Goal: Check status: Check status

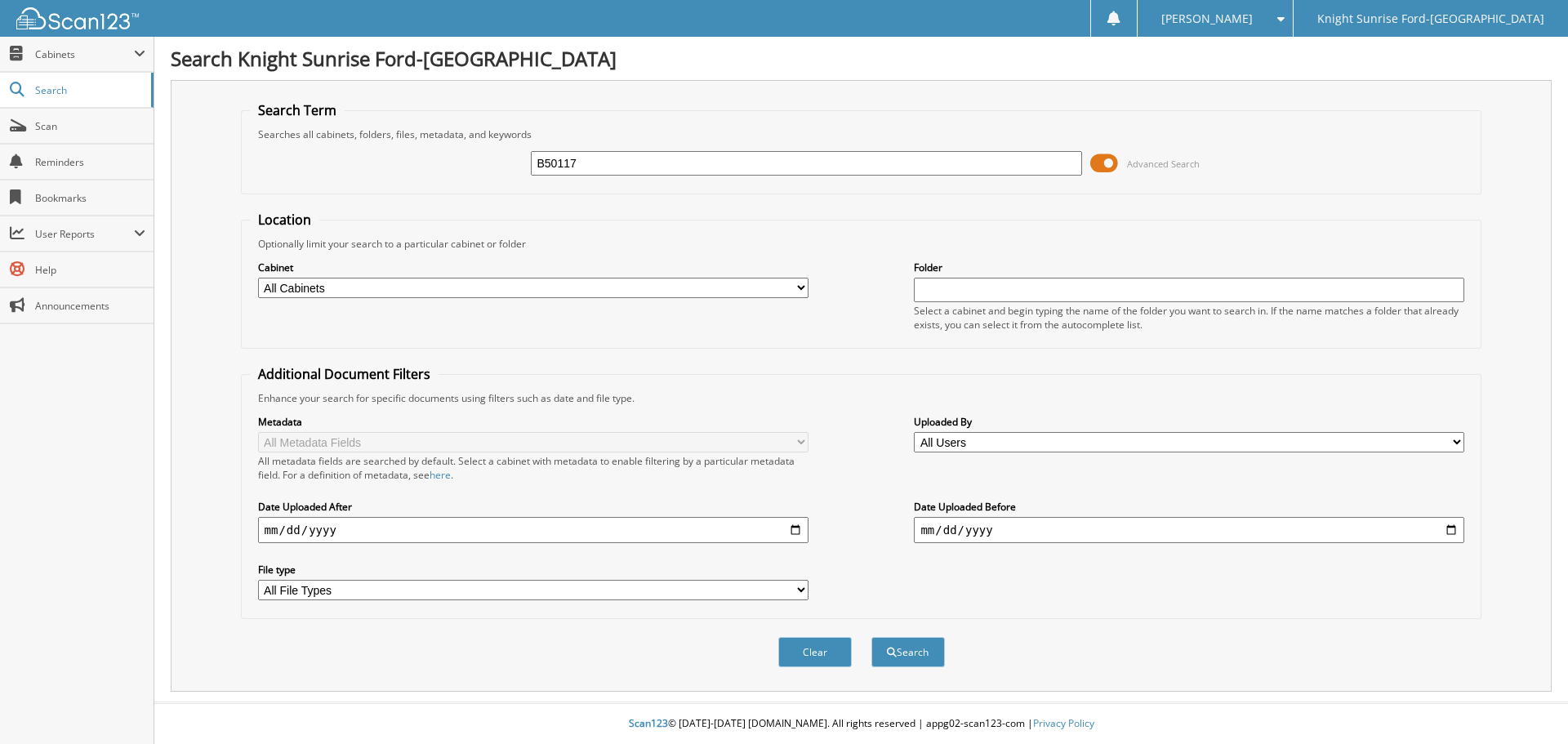
type input "B50117"
click at [871, 638] on button "Search" at bounding box center [907, 652] width 73 height 30
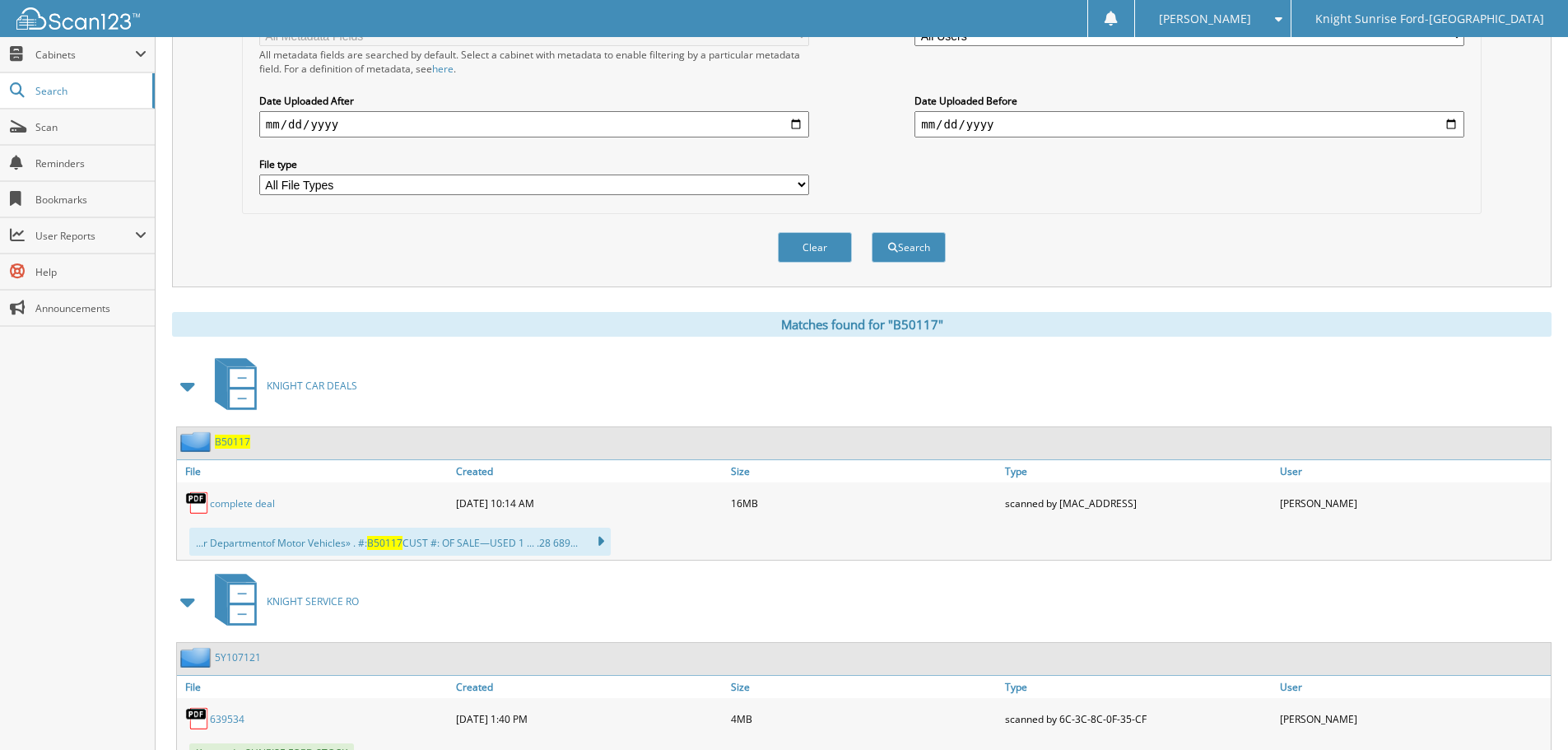
scroll to position [412, 0]
click at [261, 502] on link "complete deal" at bounding box center [243, 502] width 65 height 14
click at [259, 501] on link "complete deal" at bounding box center [243, 502] width 65 height 14
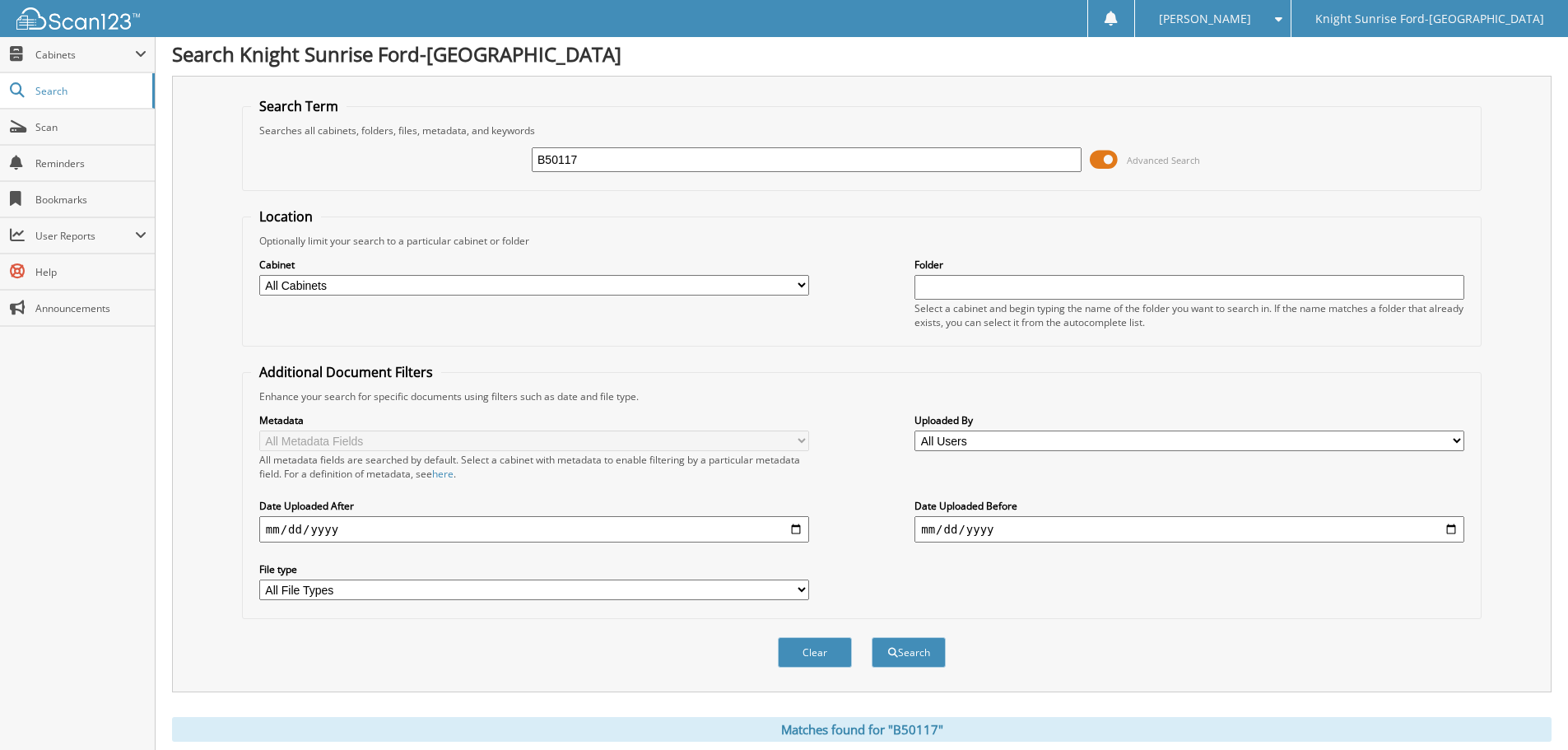
scroll to position [0, 0]
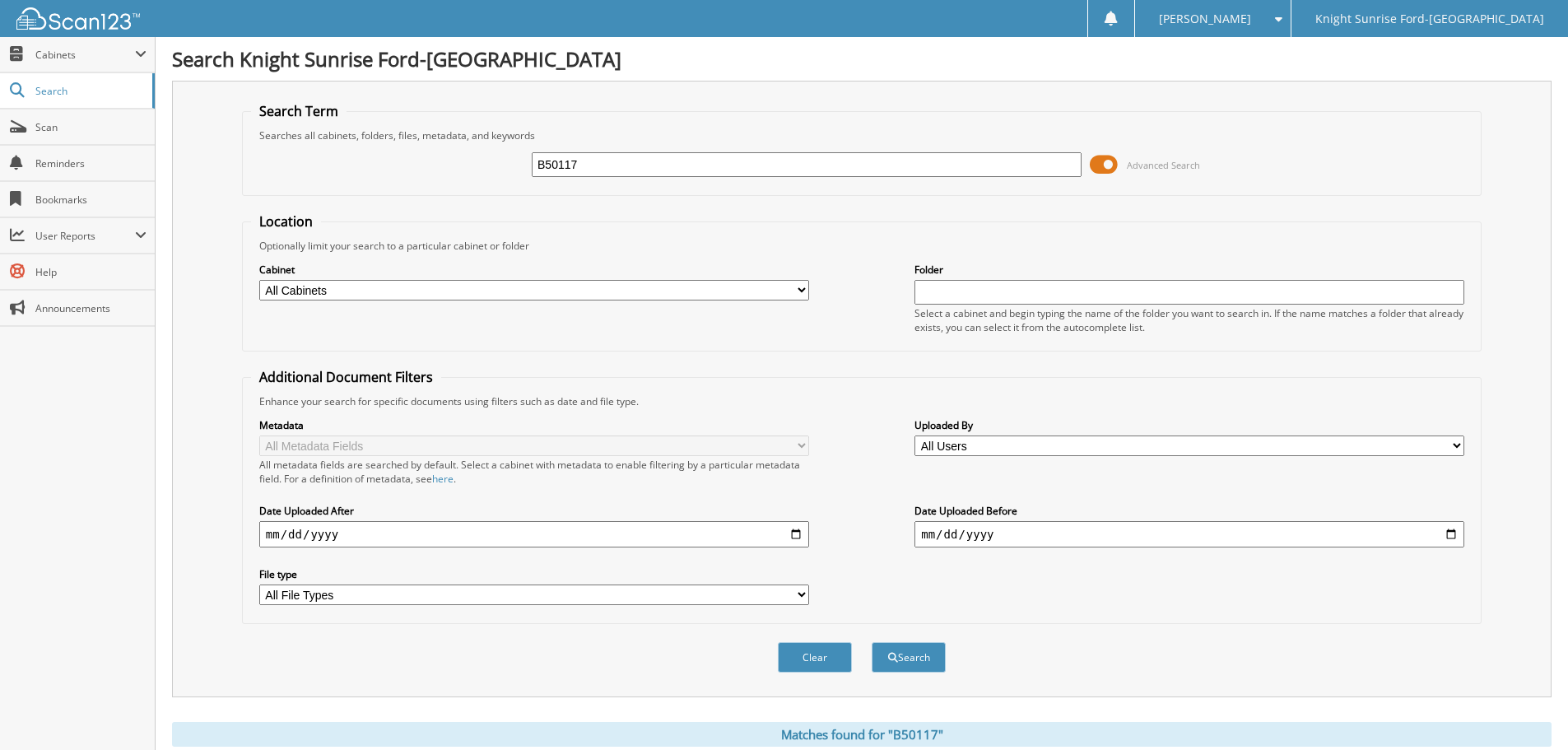
click at [635, 167] on input "B50117" at bounding box center [807, 164] width 550 height 25
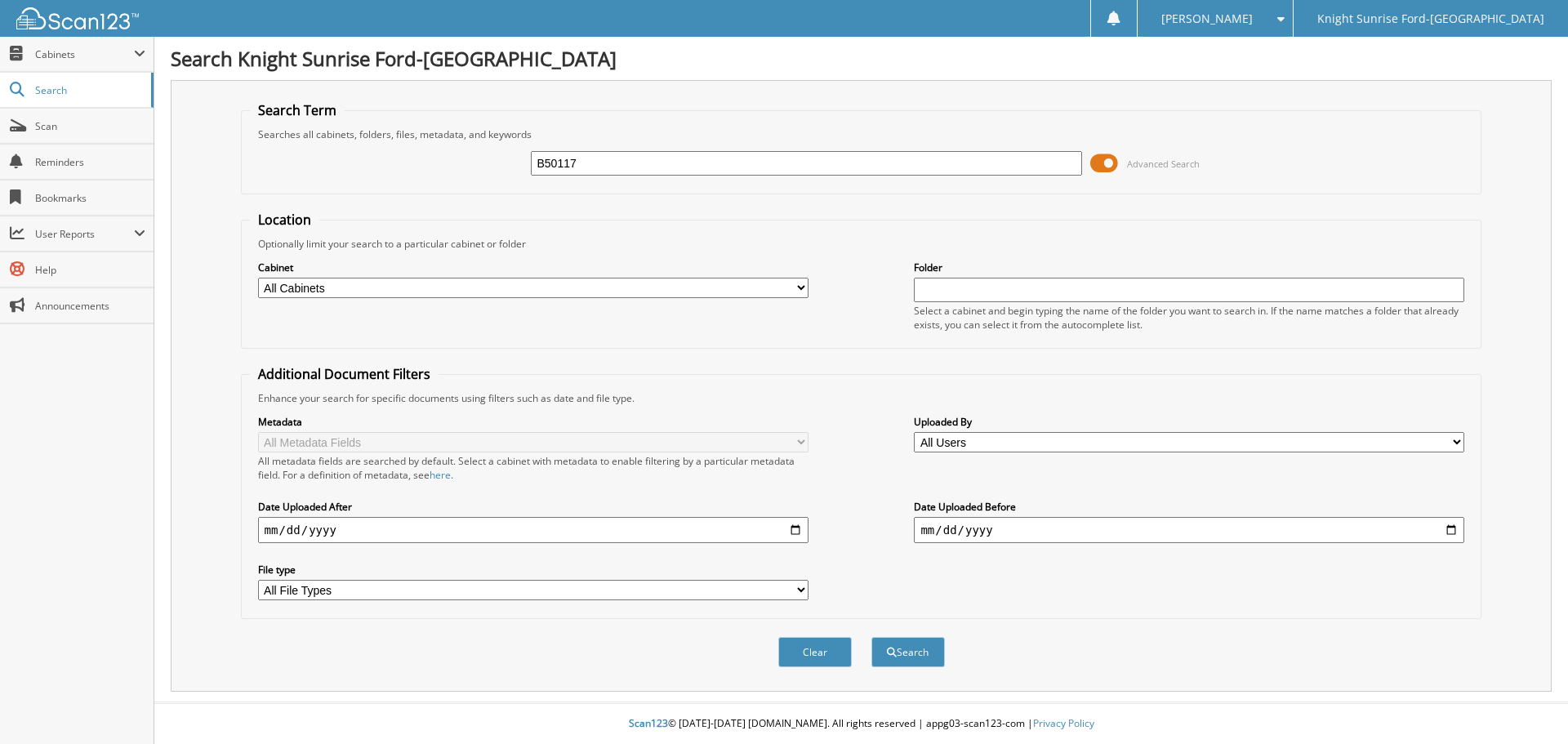
type input "B50117"
click at [871, 638] on button "Search" at bounding box center [907, 652] width 73 height 30
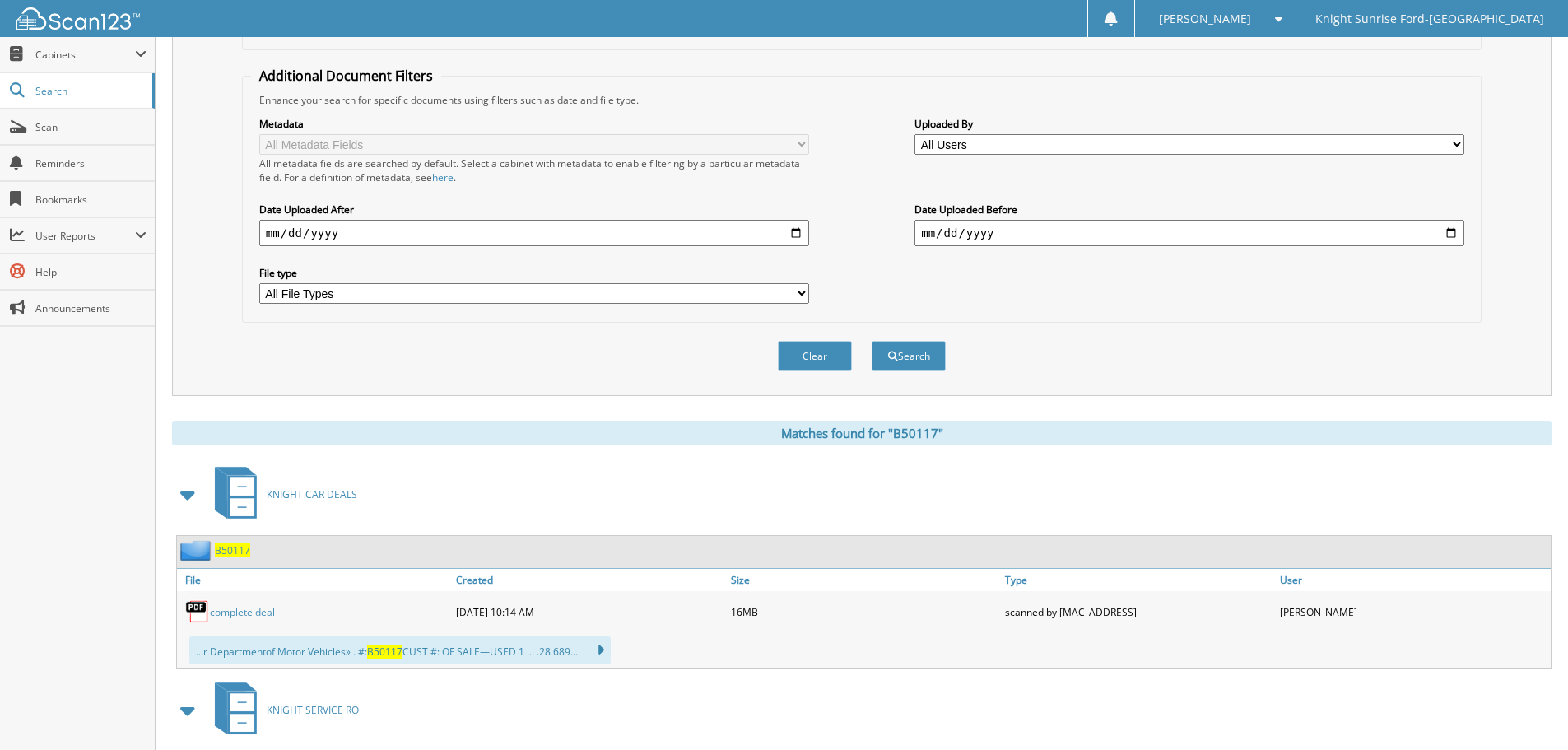
scroll to position [329, 0]
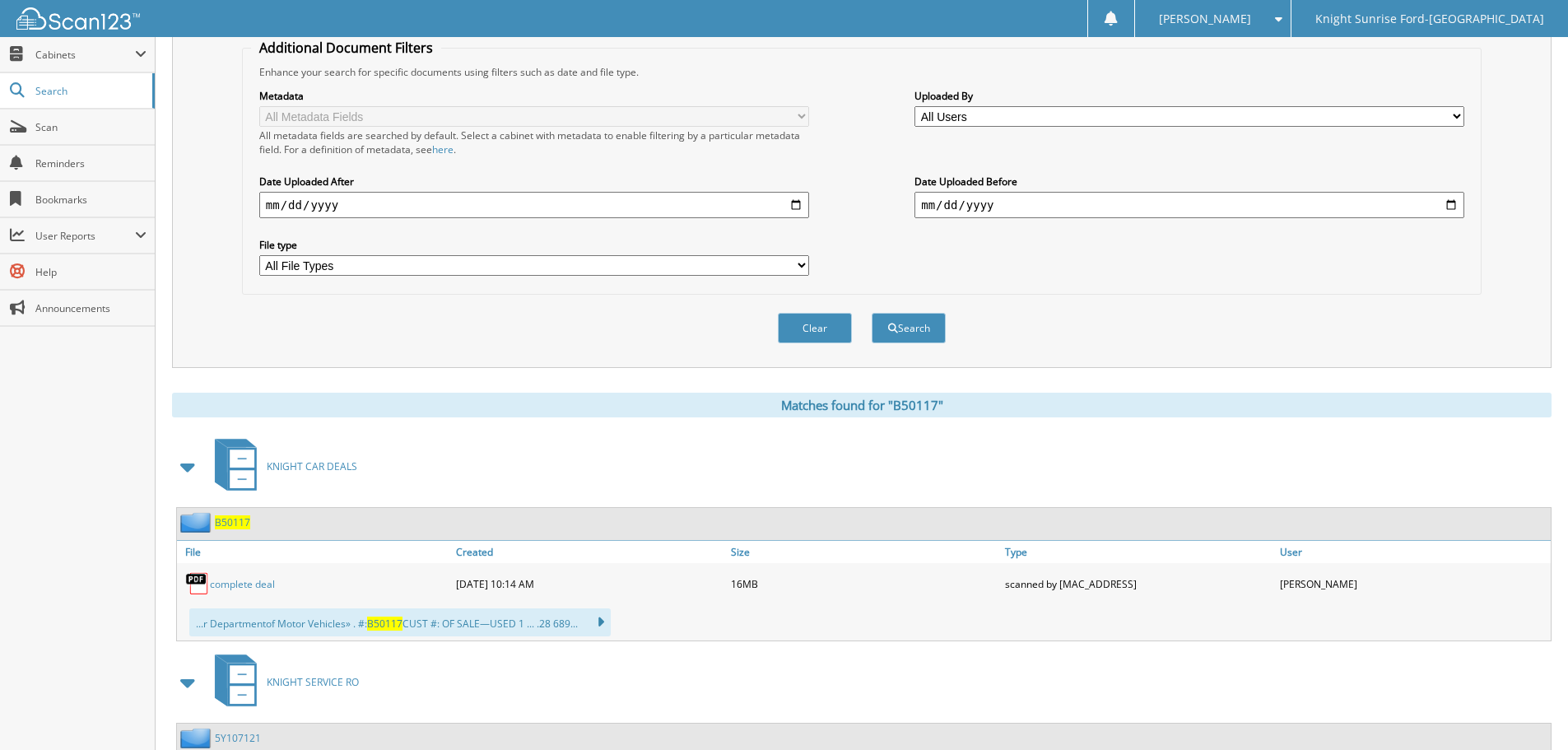
click at [251, 585] on link "complete deal" at bounding box center [243, 584] width 65 height 14
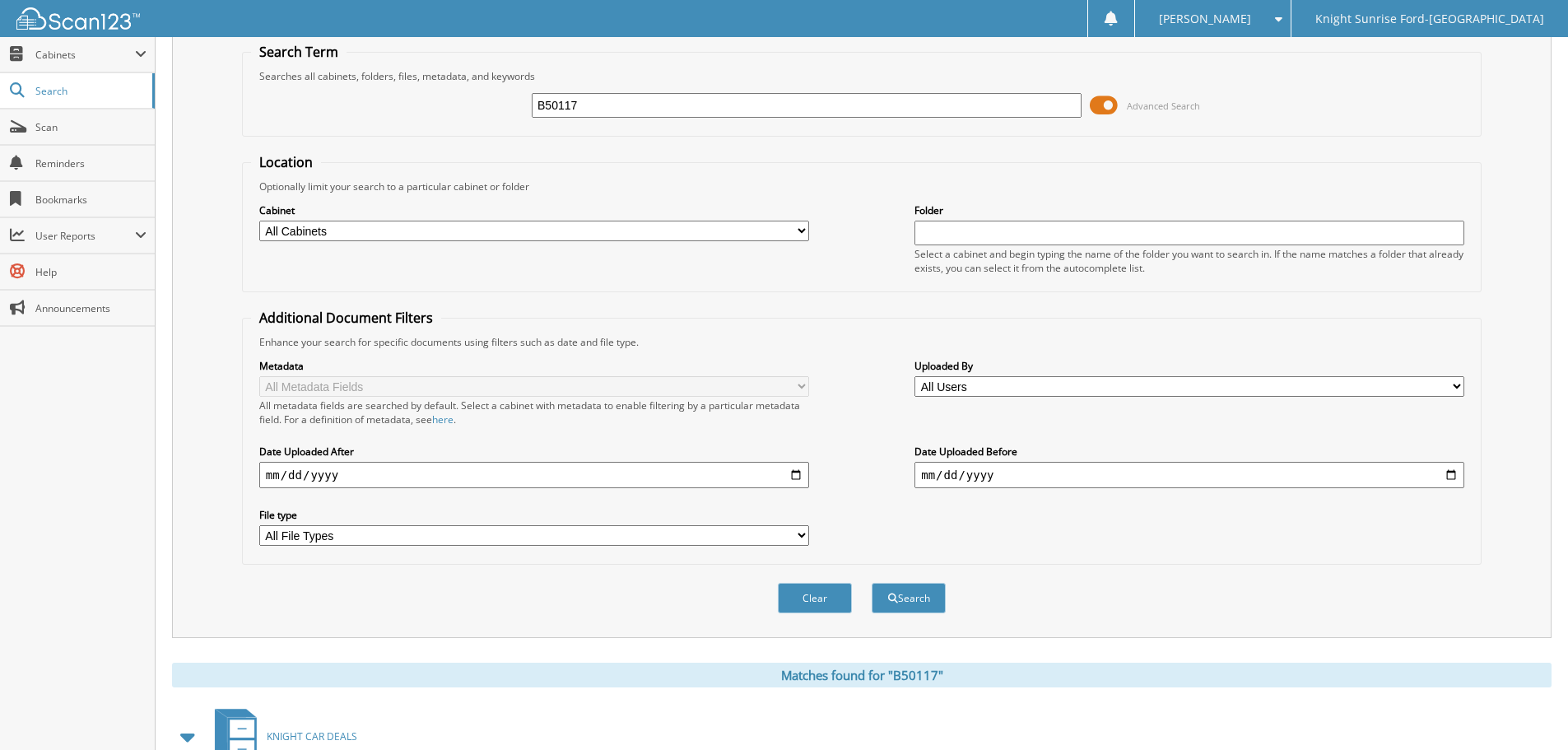
scroll to position [0, 0]
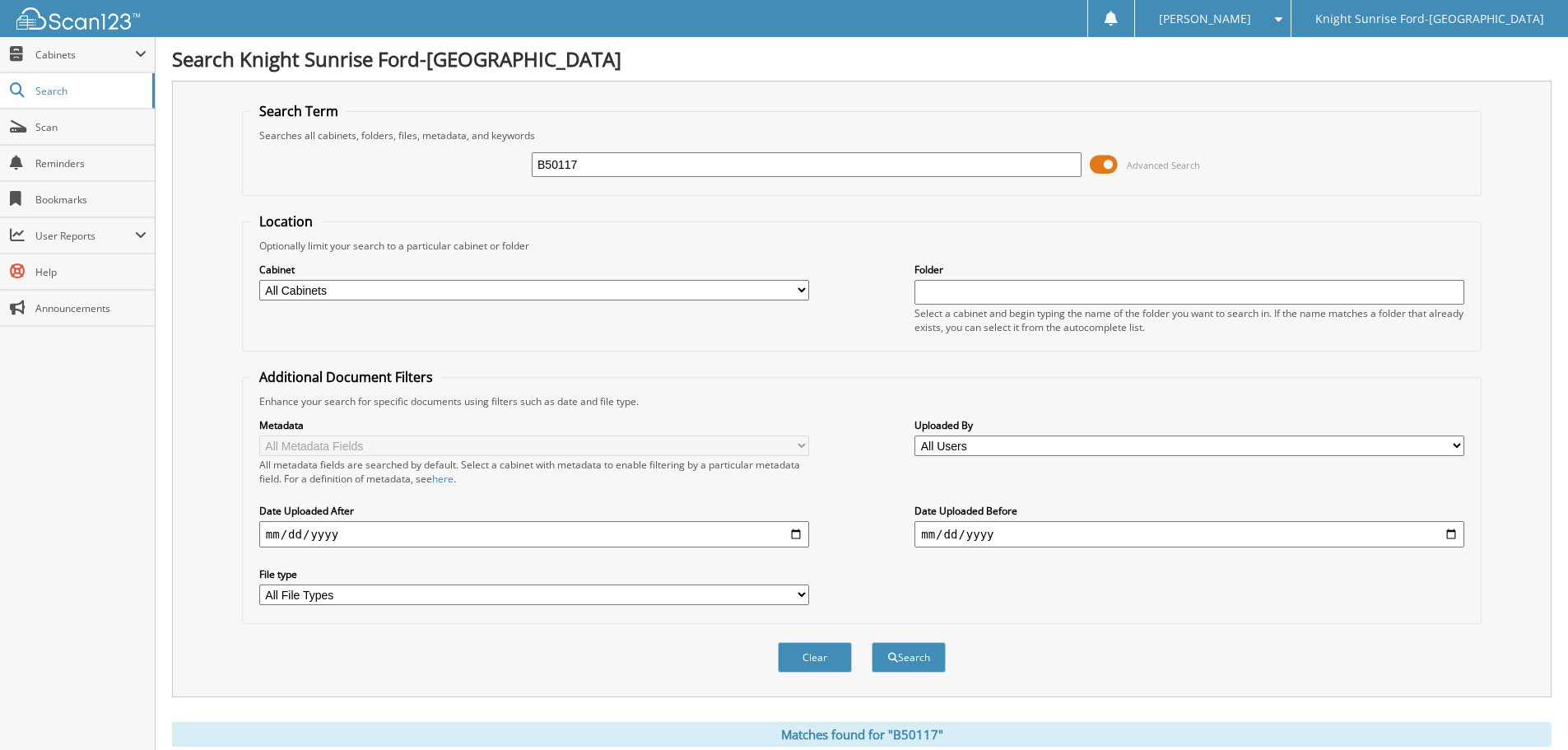
click at [619, 172] on input "B50117" at bounding box center [807, 164] width 550 height 25
type input "B33280"
click at [871, 643] on button "Search" at bounding box center [908, 658] width 74 height 30
